Goal: Information Seeking & Learning: Learn about a topic

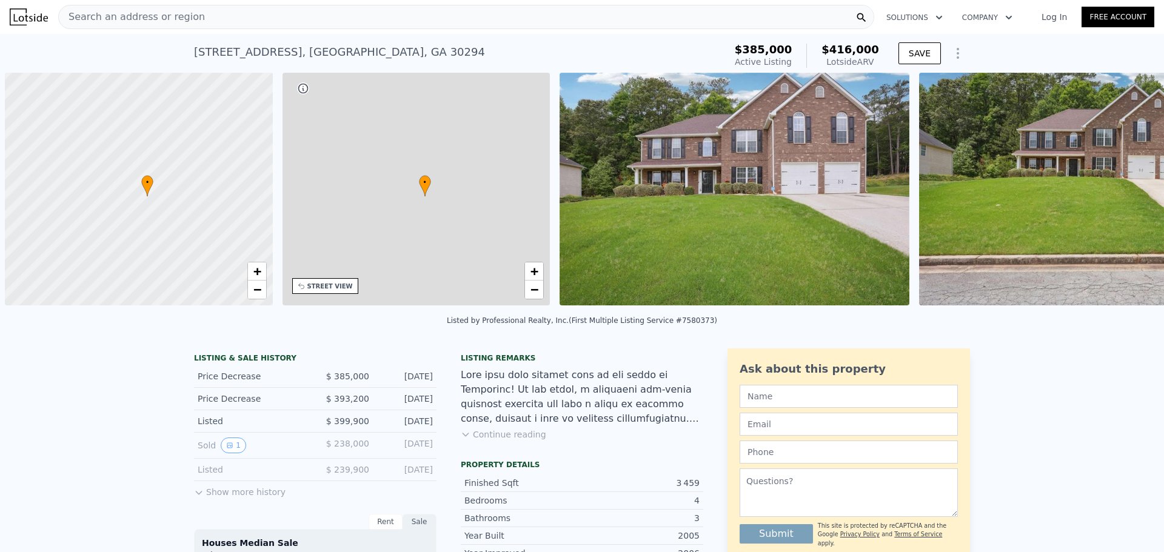
scroll to position [0, 5]
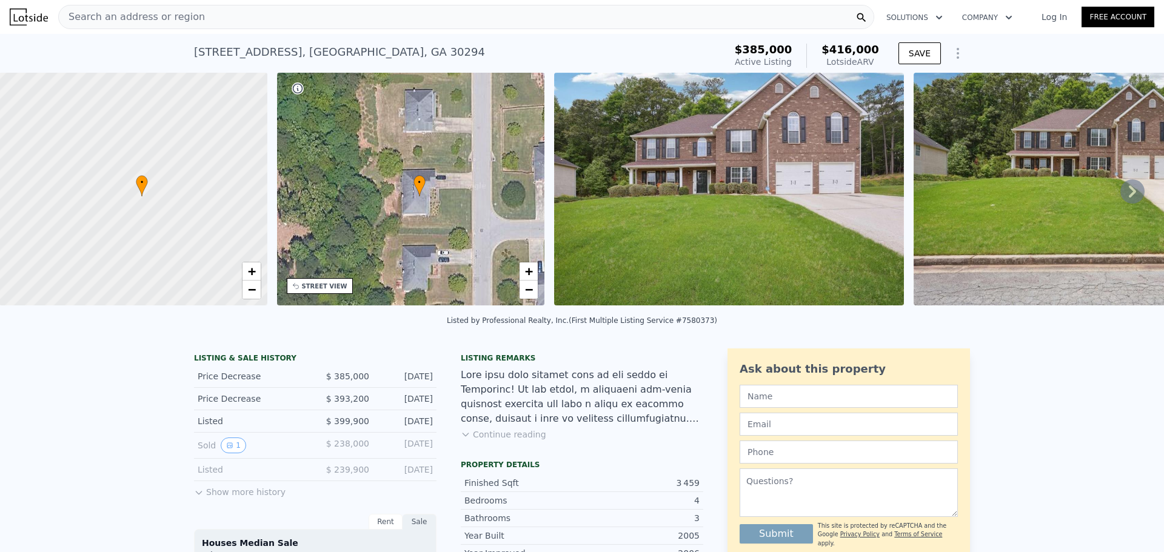
click at [865, 64] on div "Lotside ARV" at bounding box center [851, 62] width 58 height 12
click at [879, 64] on div "Lotside ARV" at bounding box center [851, 62] width 58 height 12
click at [1120, 204] on icon at bounding box center [1132, 191] width 24 height 24
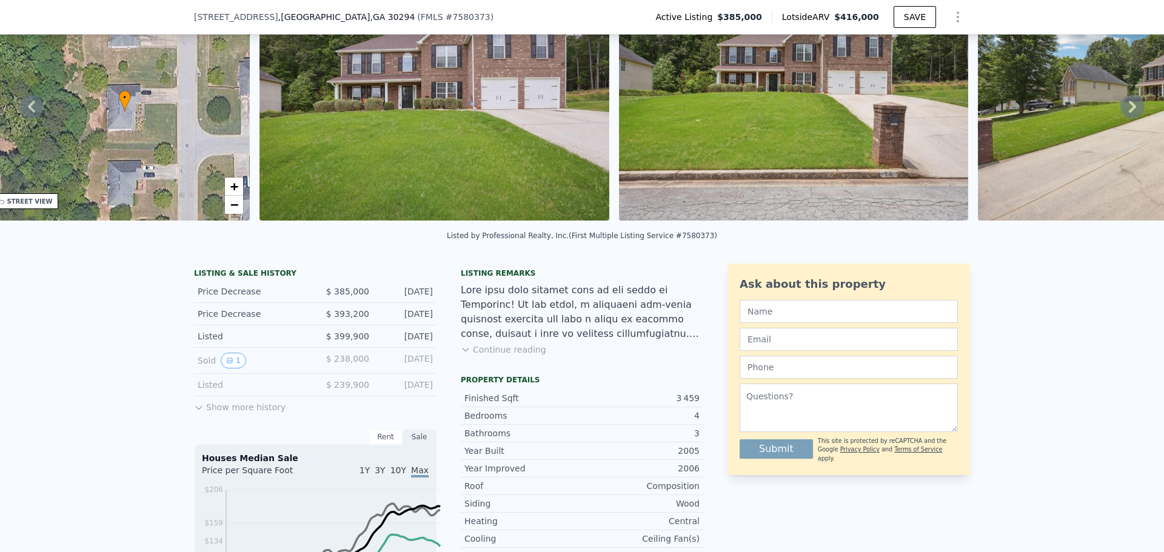
scroll to position [177, 0]
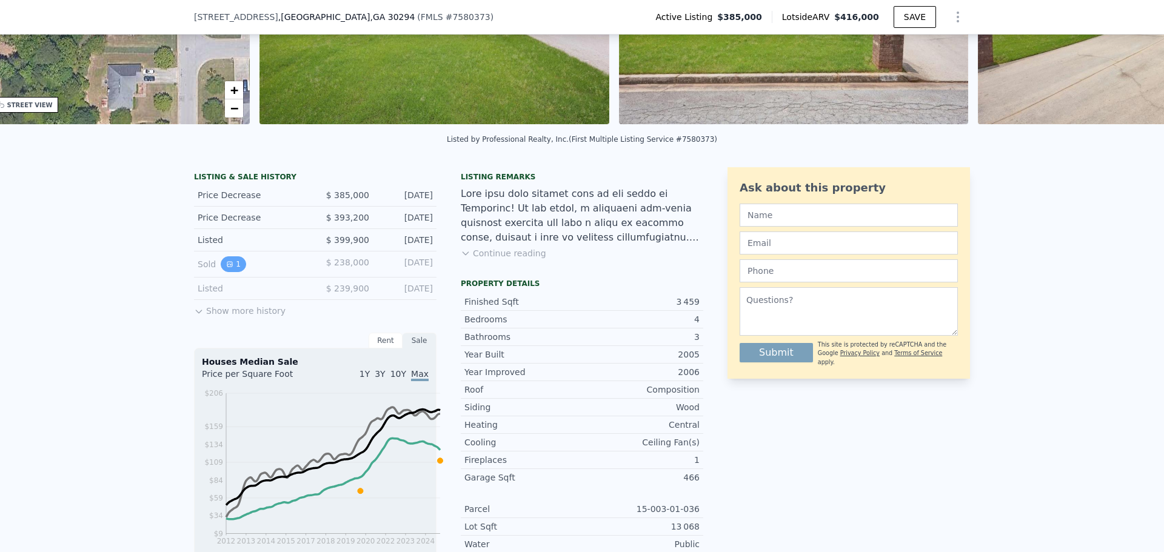
click at [221, 272] on button "1" at bounding box center [233, 264] width 25 height 16
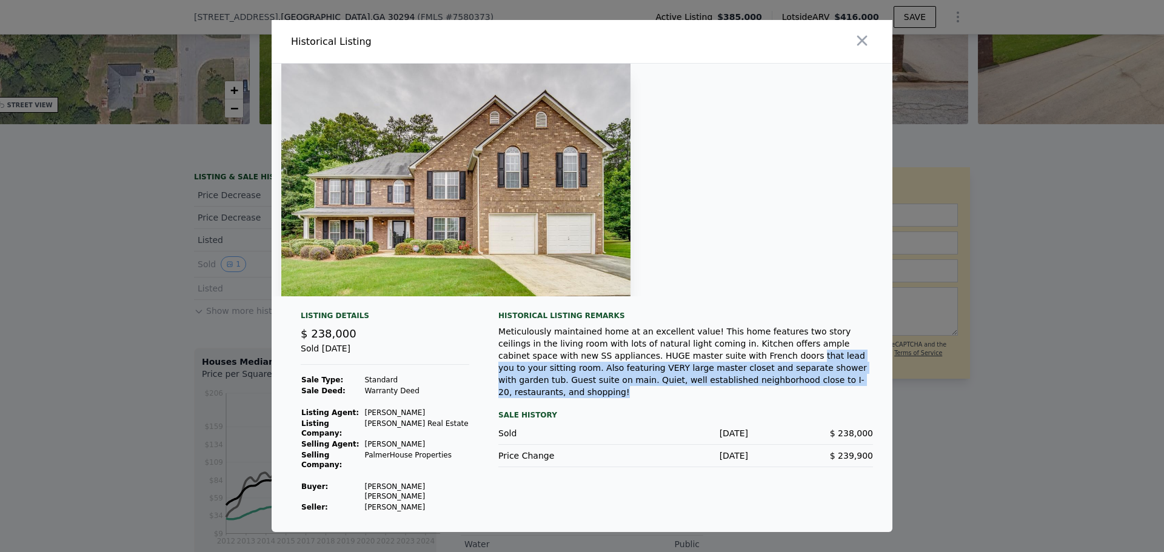
drag, startPoint x: 654, startPoint y: 398, endPoint x: 635, endPoint y: 372, distance: 32.5
click at [635, 372] on div "Meticulously maintained home at an excellent value! This home features two stor…" at bounding box center [685, 362] width 375 height 73
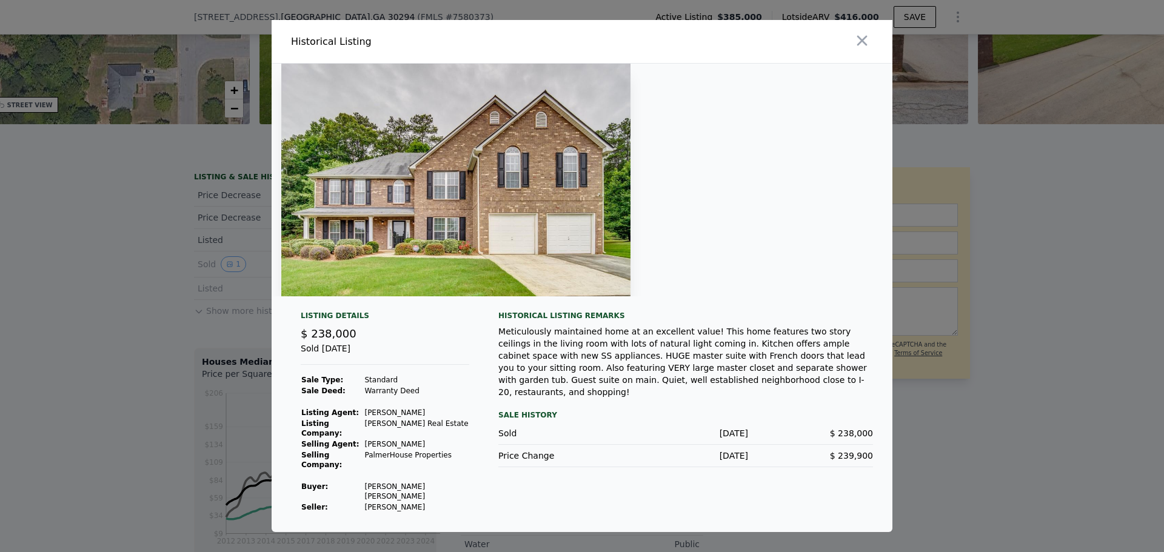
drag, startPoint x: 350, startPoint y: 507, endPoint x: 407, endPoint y: 506, distance: 57.0
click at [407, 506] on tr "Seller : [PERSON_NAME]" at bounding box center [385, 507] width 169 height 11
click at [378, 495] on td "[PERSON_NAME] [PERSON_NAME]" at bounding box center [416, 491] width 105 height 21
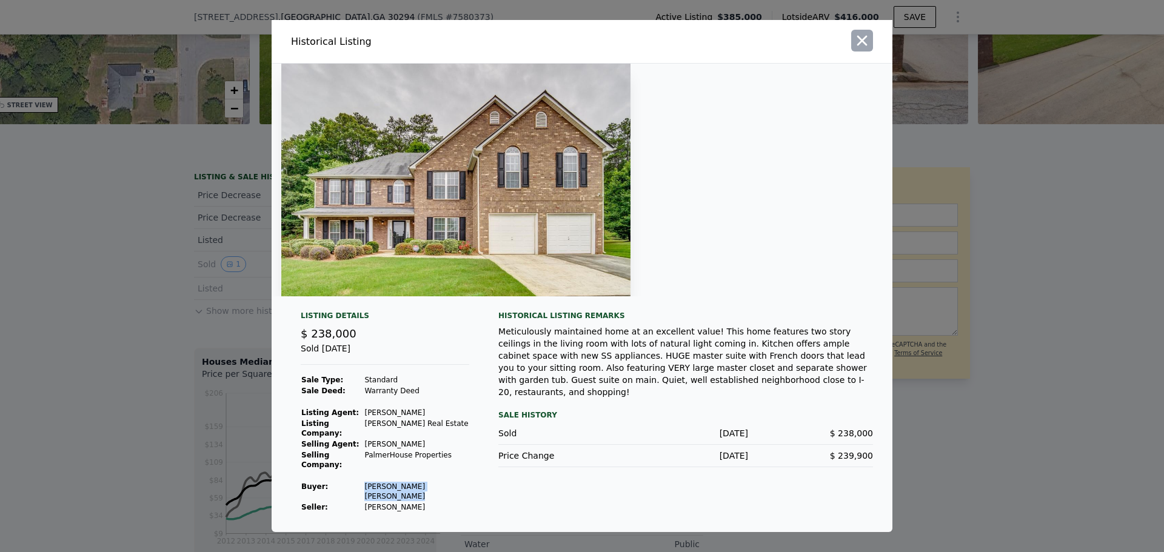
click at [871, 43] on icon "button" at bounding box center [862, 40] width 17 height 17
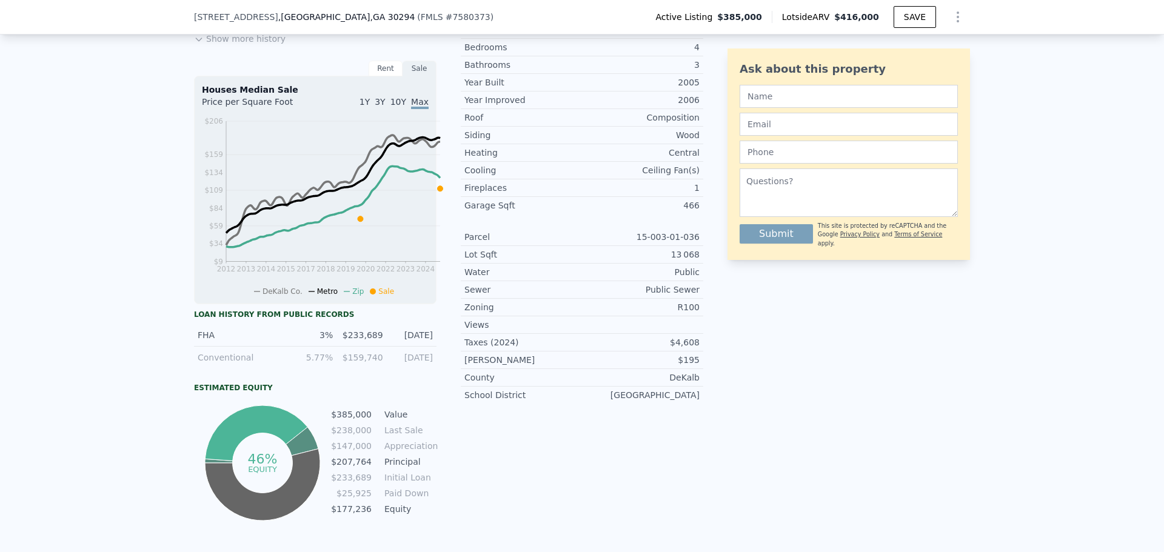
scroll to position [420, 0]
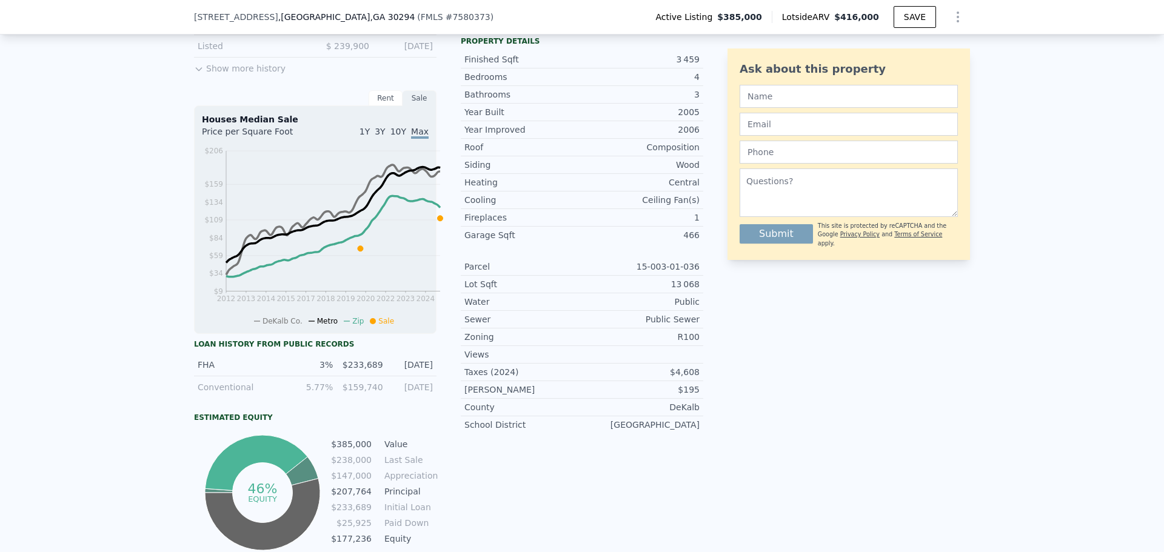
click at [410, 129] on div "LISTING & SALE HISTORY Price Decrease $ 385,000 [DATE] Price Decrease $ 393,200…" at bounding box center [315, 239] width 243 height 629
click at [403, 106] on div "Sale" at bounding box center [420, 98] width 34 height 16
click at [378, 106] on div "Rent" at bounding box center [386, 98] width 34 height 16
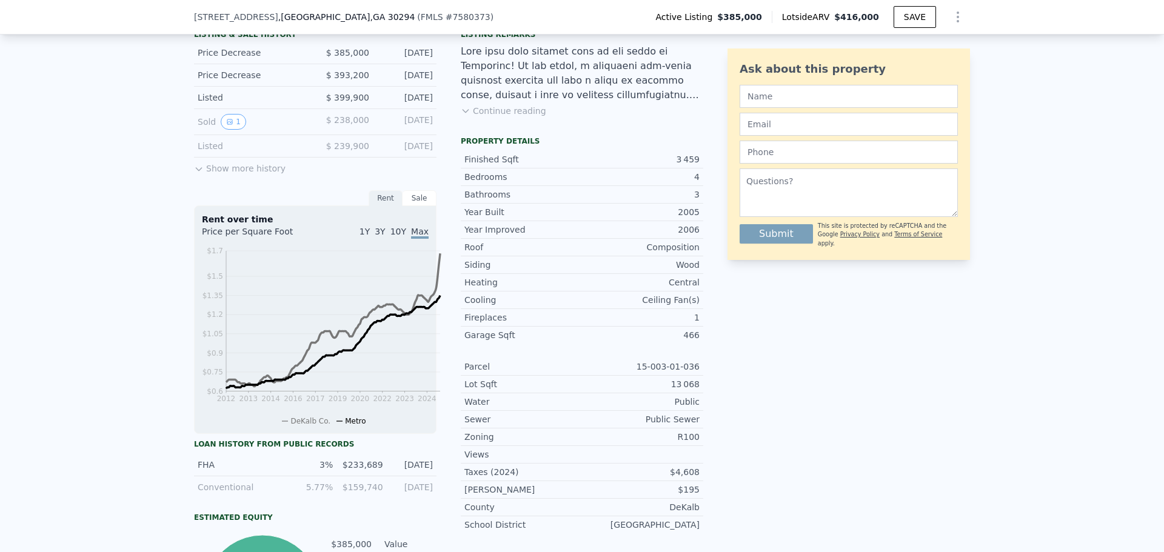
scroll to position [298, 0]
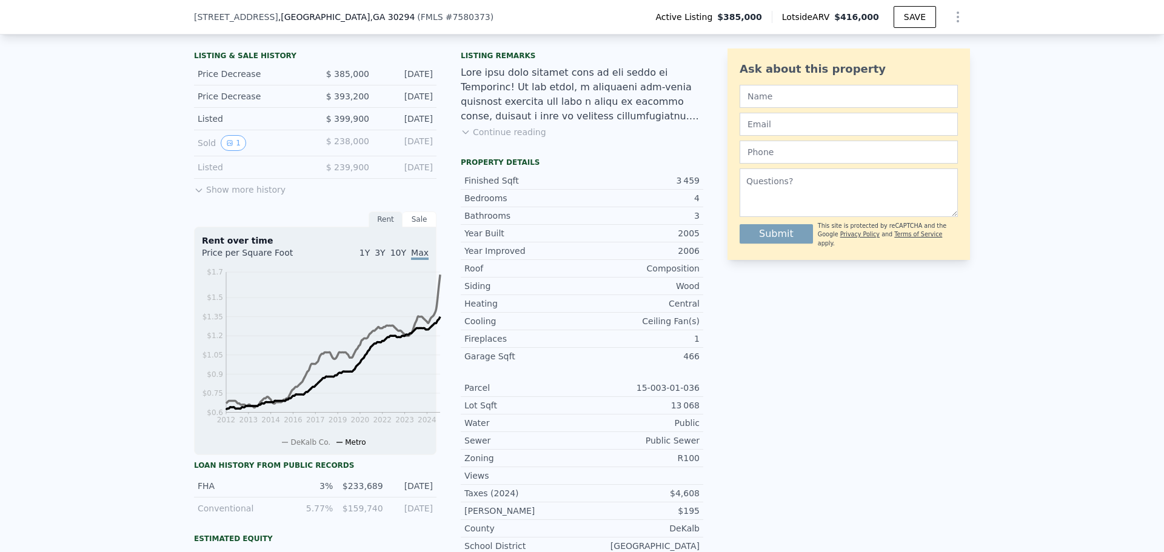
click at [164, 230] on div "LISTING & SALE HISTORY Price Decrease $ 385,000 [DATE] Price Decrease $ 393,200…" at bounding box center [582, 382] width 1164 height 692
click at [194, 195] on icon at bounding box center [199, 191] width 10 height 10
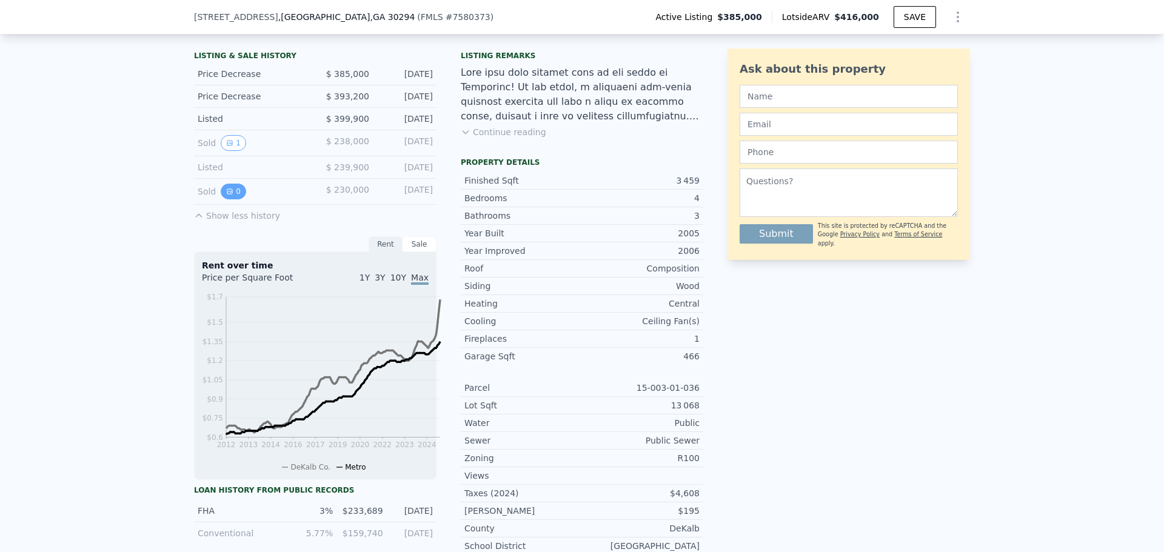
click at [226, 195] on icon "View historical data" at bounding box center [229, 191] width 7 height 7
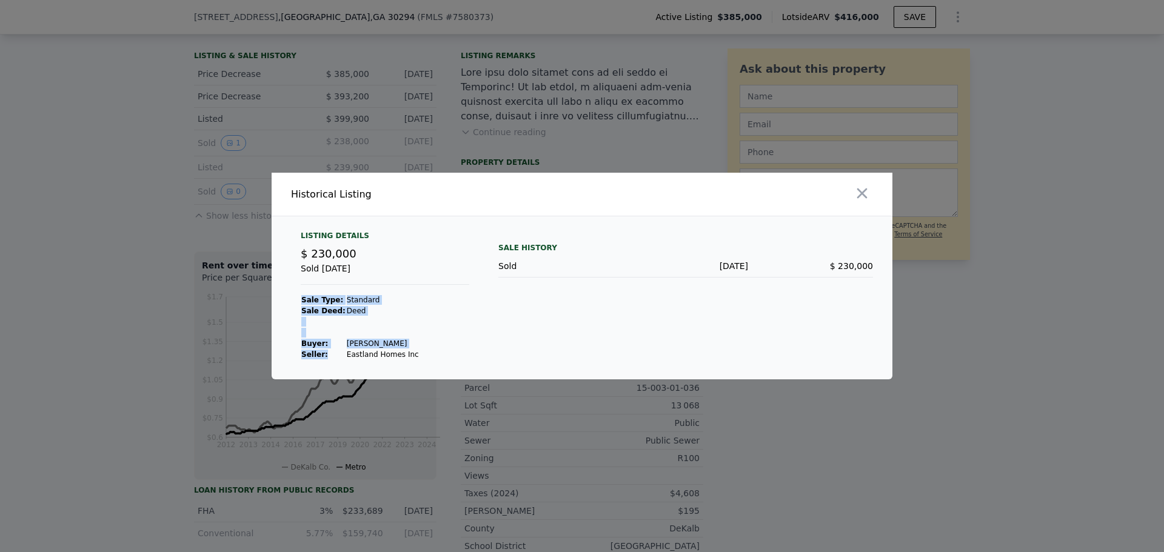
drag, startPoint x: 321, startPoint y: 358, endPoint x: 406, endPoint y: 359, distance: 84.9
click at [406, 359] on div "Listing Details $ 230,000 Sold [DATE] Sale Type: Standard Sale Deed: [PERSON_NA…" at bounding box center [385, 295] width 188 height 129
click at [871, 193] on icon "button" at bounding box center [862, 193] width 17 height 17
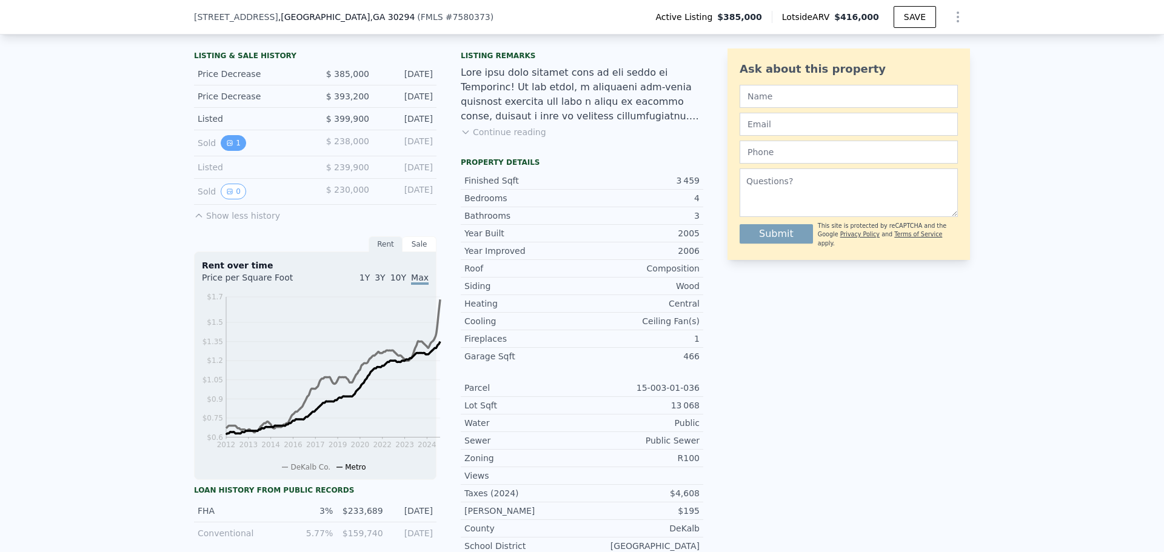
click at [226, 147] on icon "View historical data" at bounding box center [229, 142] width 7 height 7
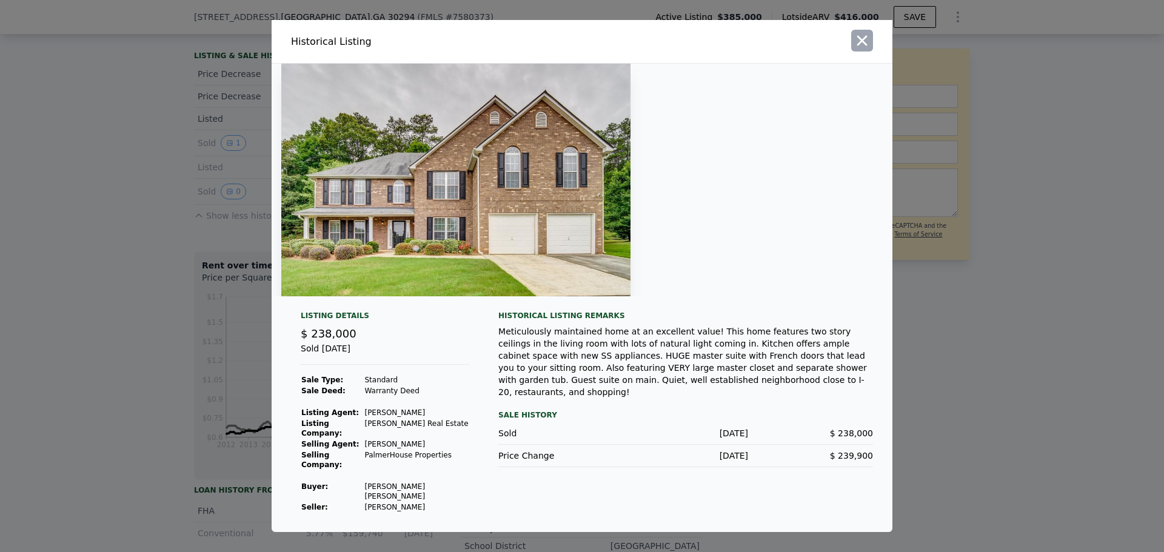
click at [871, 44] on icon "button" at bounding box center [862, 40] width 17 height 17
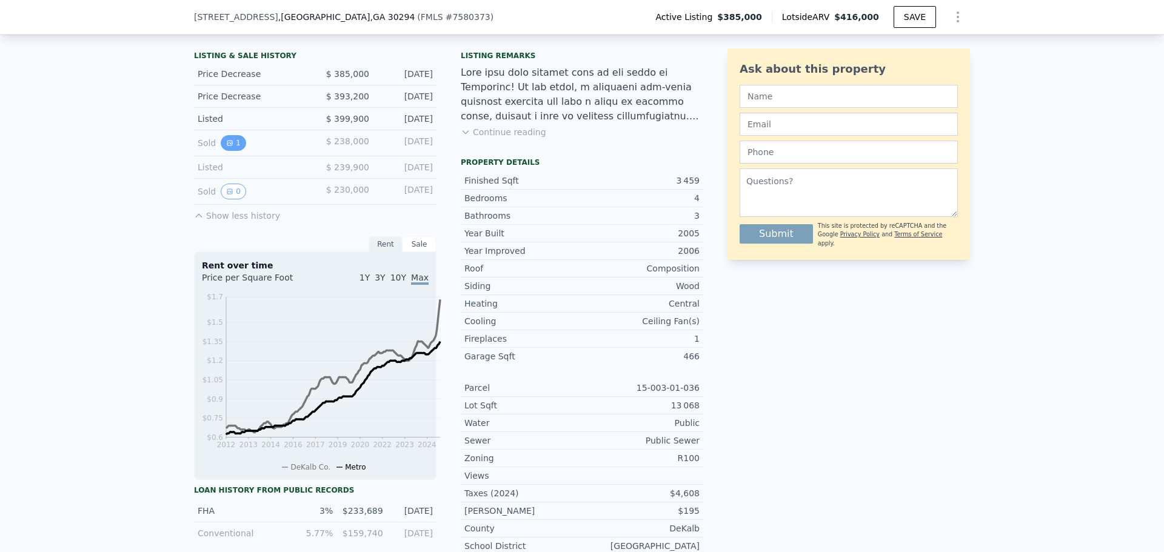
click at [221, 151] on button "1" at bounding box center [233, 143] width 25 height 16
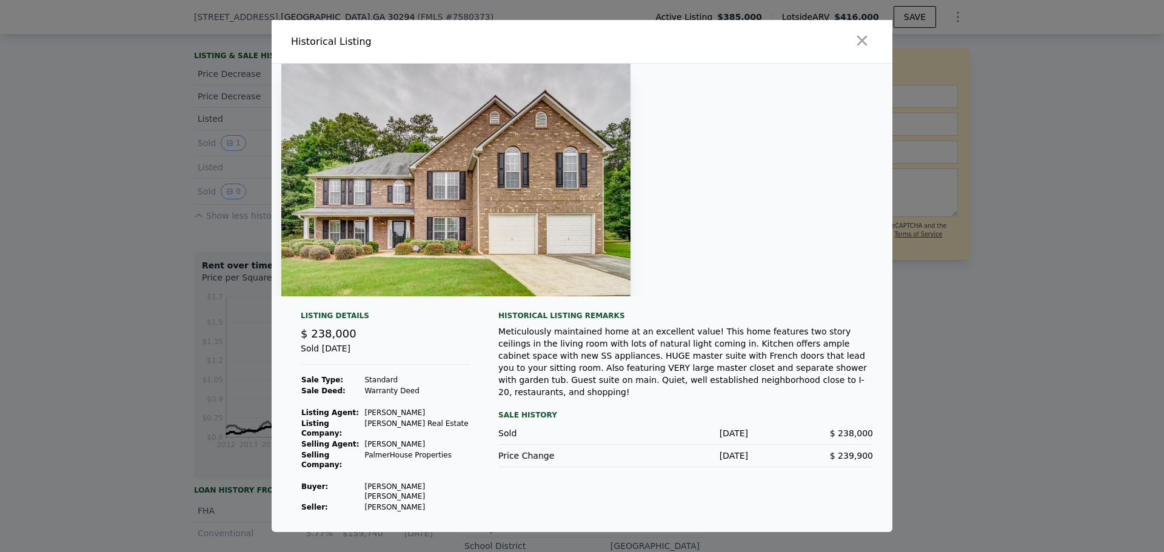
click at [390, 181] on img at bounding box center [455, 180] width 349 height 233
click at [871, 49] on icon "button" at bounding box center [862, 40] width 17 height 17
